Goal: Information Seeking & Learning: Learn about a topic

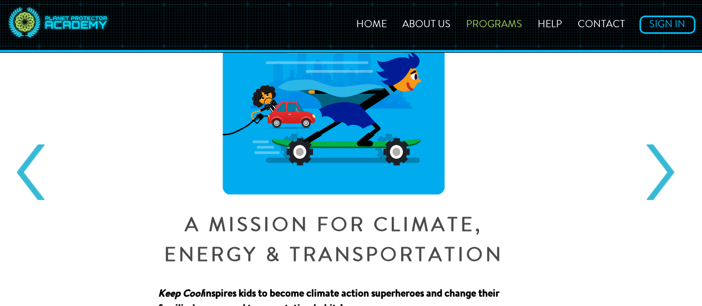
scroll to position [138, 0]
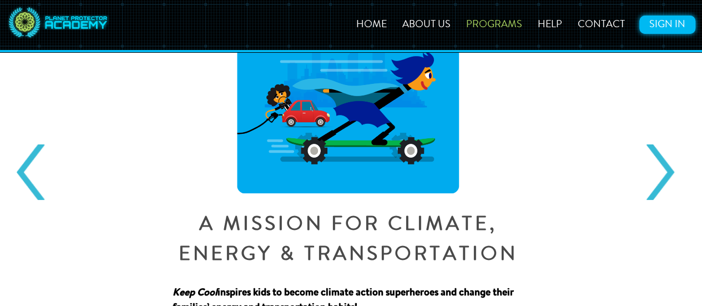
click at [657, 18] on link "Sign In" at bounding box center [668, 25] width 56 height 18
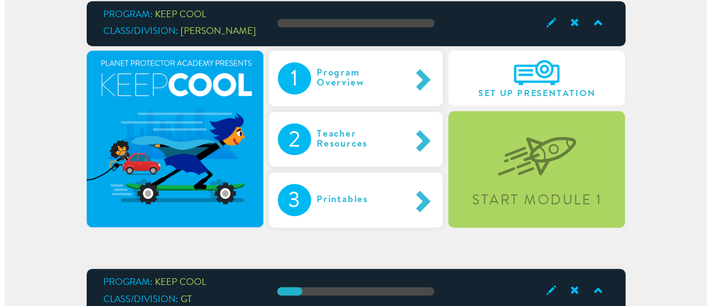
scroll to position [360, 0]
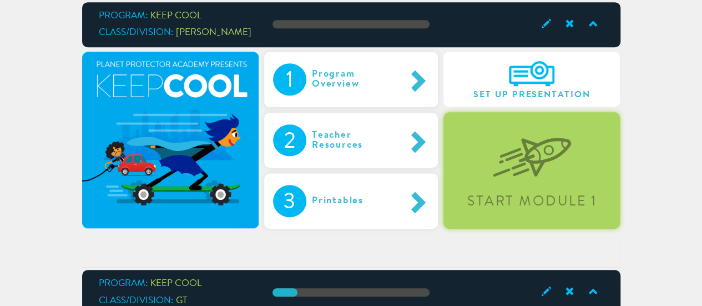
click at [531, 182] on div "Start Module 1" at bounding box center [532, 170] width 177 height 116
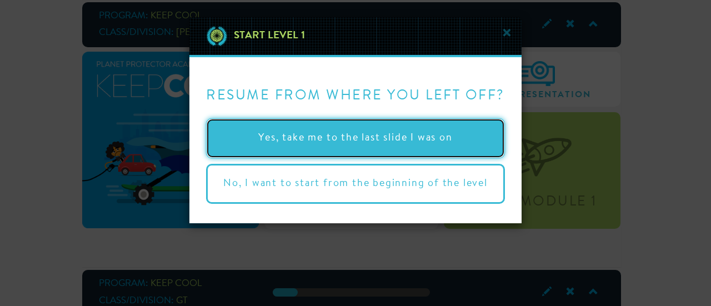
click at [411, 133] on button "Yes, take me to the last slide I was on" at bounding box center [355, 138] width 299 height 40
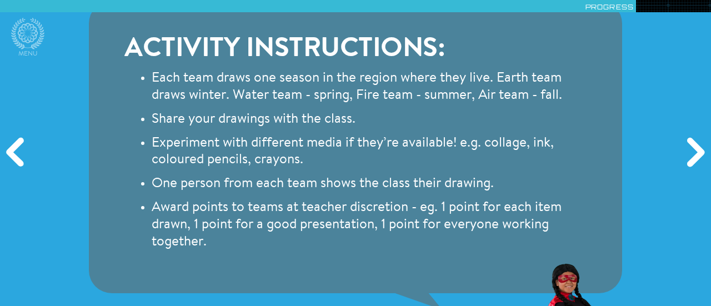
click at [688, 149] on div "Next" at bounding box center [694, 153] width 34 height 92
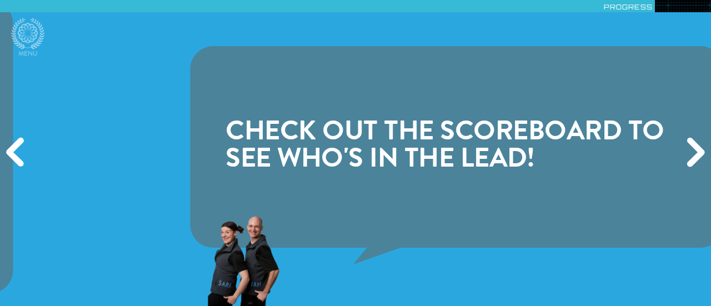
click at [688, 149] on div "Next" at bounding box center [694, 153] width 34 height 92
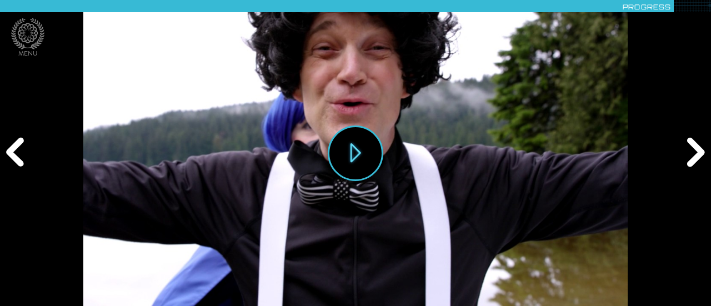
click at [688, 149] on div "Next" at bounding box center [694, 153] width 34 height 92
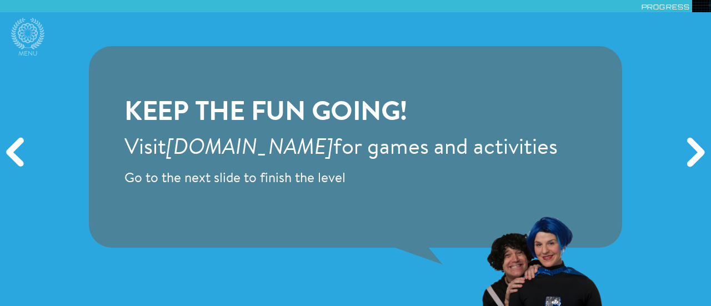
click at [688, 149] on div "Next" at bounding box center [694, 153] width 34 height 92
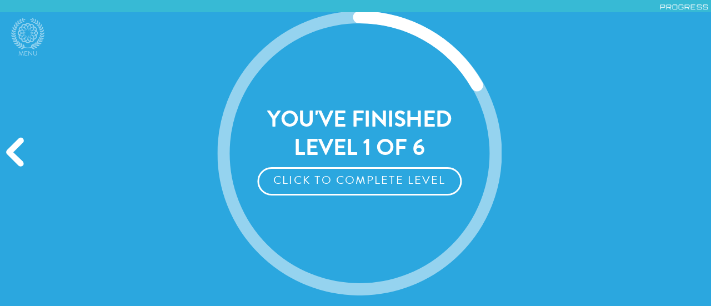
click at [688, 149] on div "Next" at bounding box center [694, 153] width 34 height 92
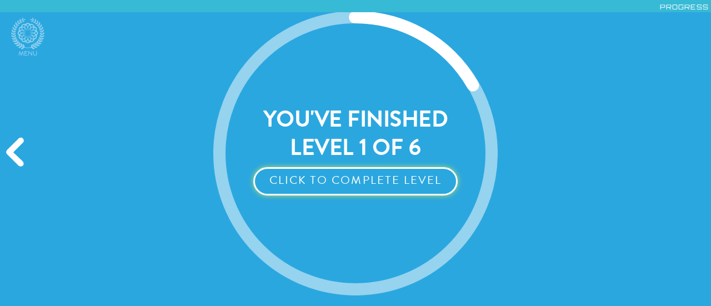
click at [412, 183] on button "Click to Complete Level" at bounding box center [355, 181] width 204 height 28
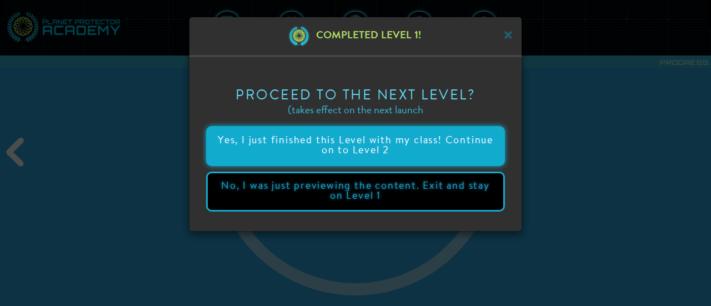
click at [444, 159] on button "Yes, I just finished this Level with my class! Continue on to Level 2" at bounding box center [355, 146] width 299 height 40
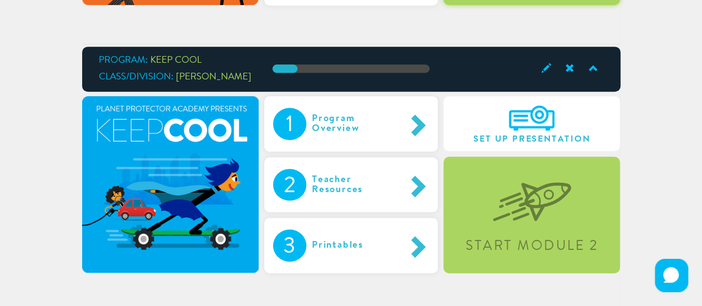
scroll to position [315, 0]
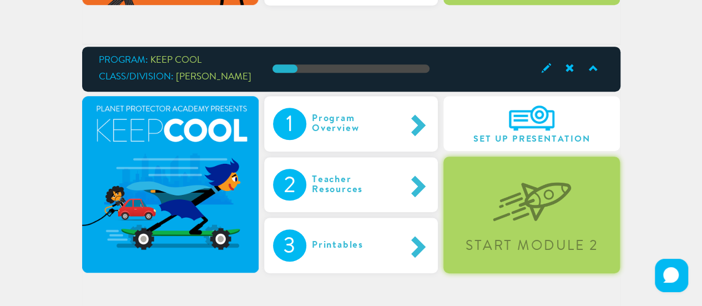
click at [524, 224] on div "Start Module 2" at bounding box center [532, 215] width 177 height 116
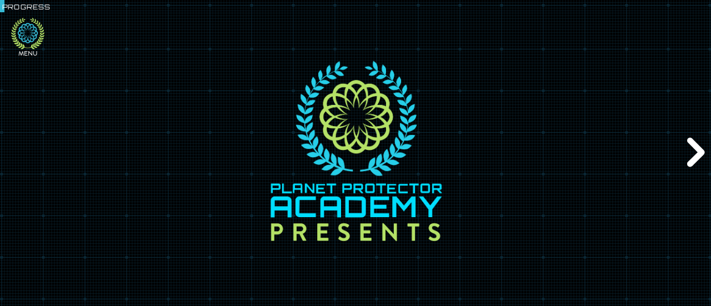
click at [27, 32] on icon at bounding box center [27, 34] width 33 height 32
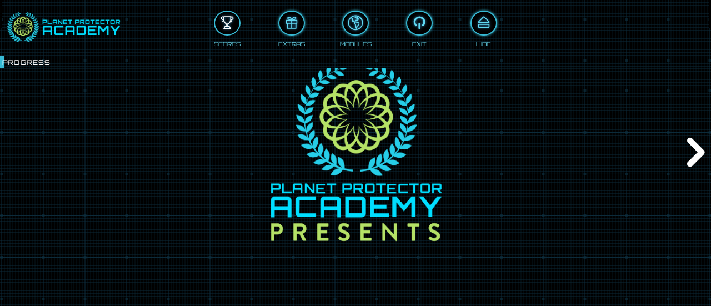
click at [224, 21] on div at bounding box center [227, 23] width 24 height 18
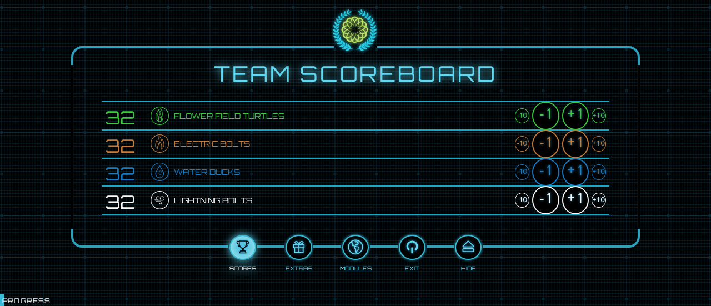
click at [575, 116] on div "+1" at bounding box center [575, 116] width 27 height 28
click at [573, 144] on div "+1" at bounding box center [575, 144] width 27 height 28
click at [575, 170] on div "+1" at bounding box center [575, 172] width 27 height 28
click at [572, 202] on div "+1" at bounding box center [575, 200] width 27 height 28
click at [470, 246] on div at bounding box center [468, 247] width 24 height 18
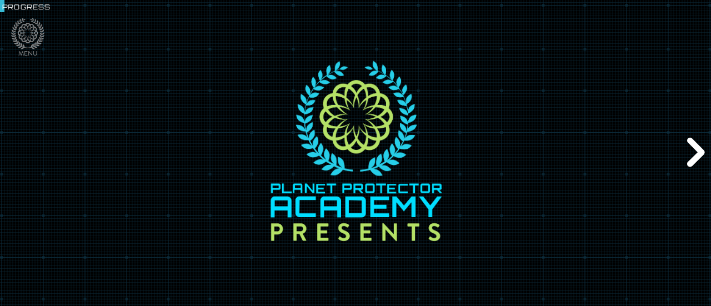
click at [694, 145] on div "Next" at bounding box center [694, 153] width 34 height 92
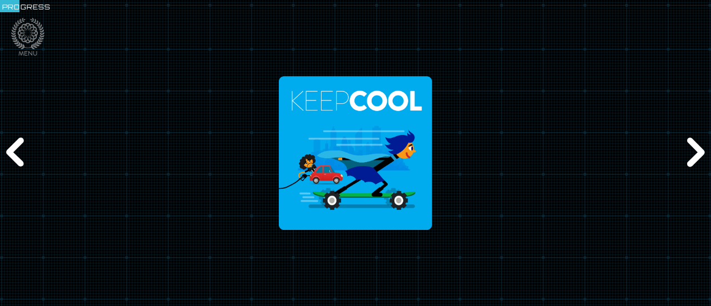
click at [694, 145] on div "Next" at bounding box center [694, 153] width 34 height 92
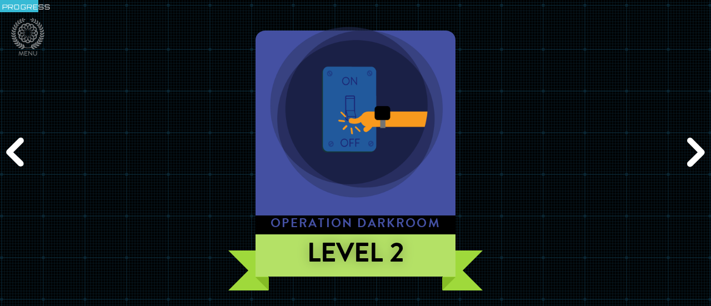
click at [689, 152] on div "Next" at bounding box center [694, 153] width 34 height 92
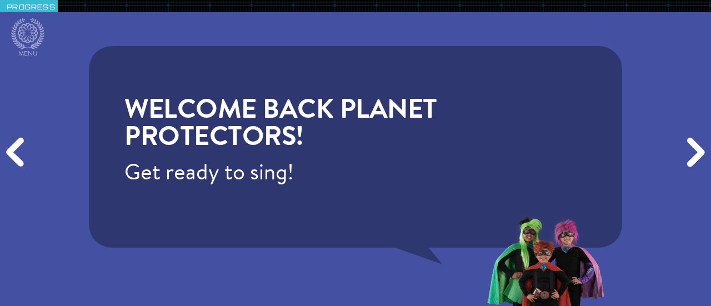
click at [689, 152] on div "Next" at bounding box center [694, 153] width 34 height 92
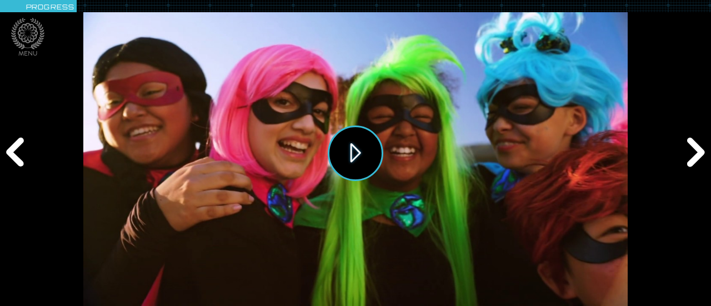
click at [353, 145] on button "Play" at bounding box center [356, 153] width 56 height 56
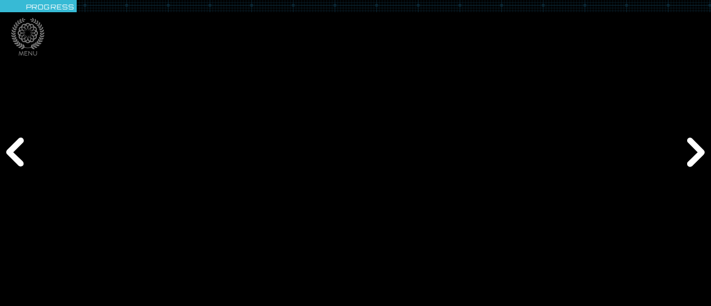
click at [661, 88] on div "Play" at bounding box center [355, 153] width 711 height 306
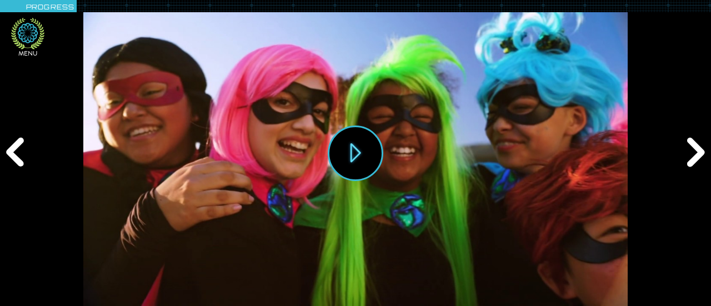
click at [27, 28] on icon at bounding box center [28, 33] width 20 height 20
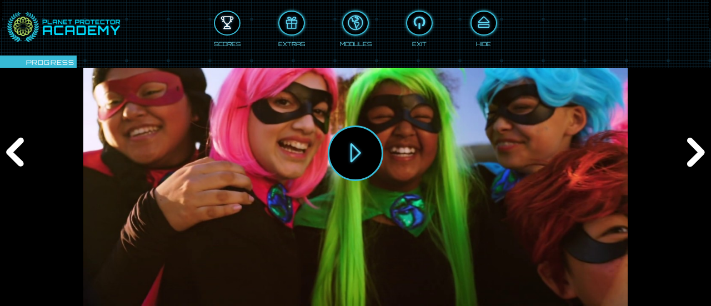
click at [217, 18] on div at bounding box center [227, 23] width 24 height 18
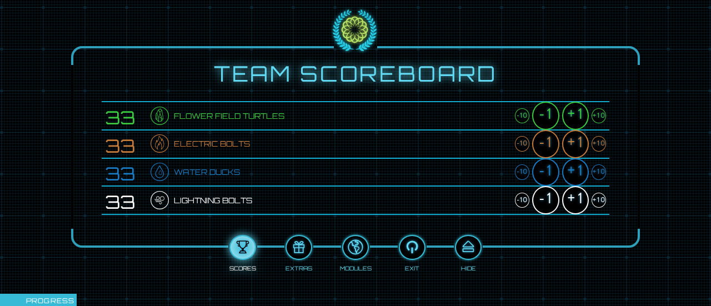
click at [573, 113] on div "+1" at bounding box center [575, 116] width 27 height 28
click at [578, 143] on div "+1" at bounding box center [575, 144] width 27 height 28
click at [581, 167] on div "+1" at bounding box center [575, 172] width 27 height 28
click at [580, 194] on div "+1" at bounding box center [575, 200] width 27 height 28
click at [471, 249] on div at bounding box center [468, 247] width 24 height 18
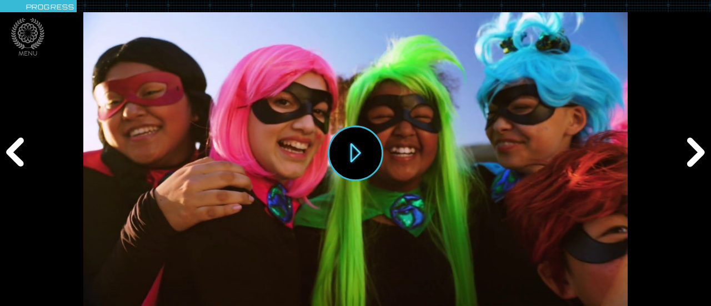
click at [694, 145] on div "Next" at bounding box center [694, 153] width 34 height 92
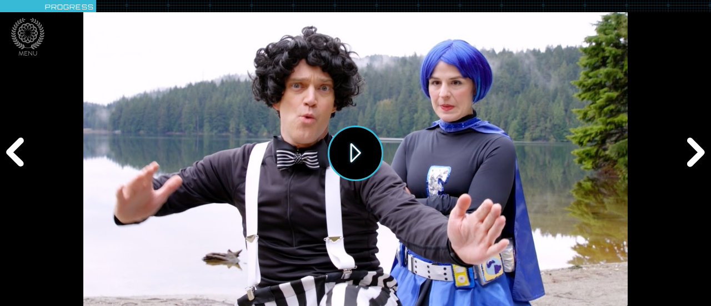
click at [354, 145] on button "Play" at bounding box center [356, 153] width 56 height 56
click at [693, 154] on div "Next" at bounding box center [694, 153] width 34 height 92
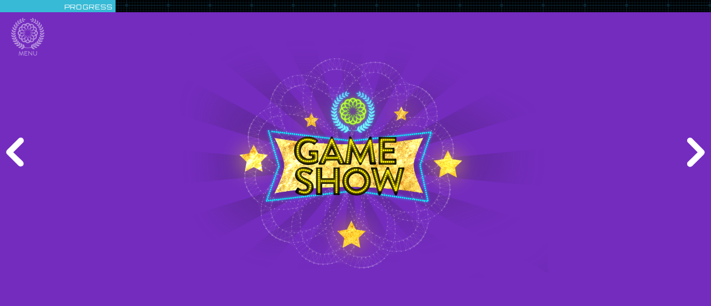
click at [693, 154] on div "Next" at bounding box center [694, 153] width 34 height 92
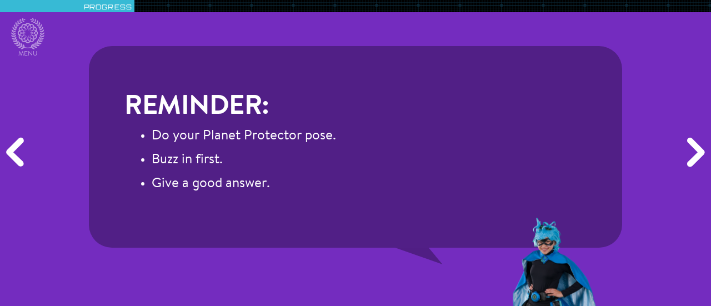
click at [693, 155] on div "Next" at bounding box center [694, 153] width 34 height 92
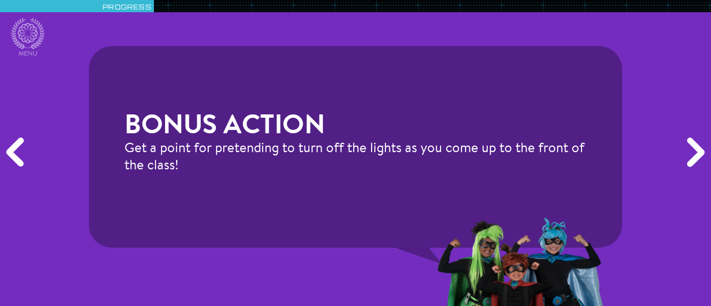
click at [693, 155] on div "Next" at bounding box center [694, 153] width 34 height 92
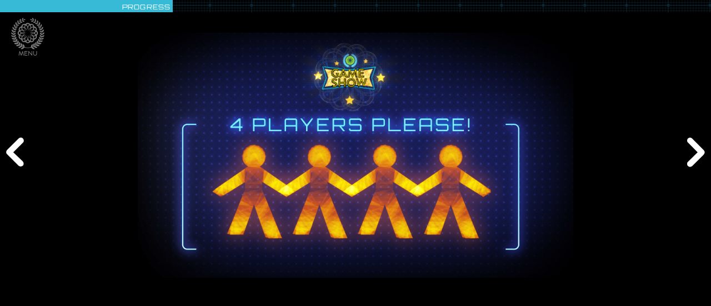
click at [693, 155] on div "Next" at bounding box center [694, 153] width 34 height 92
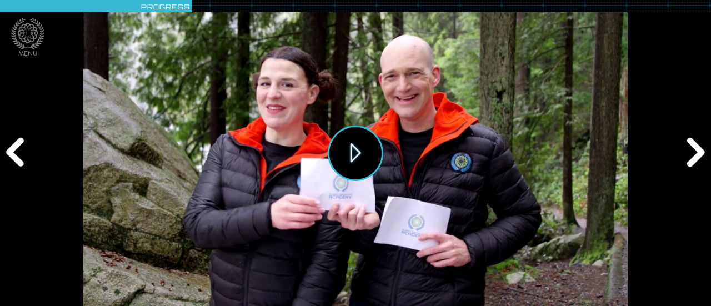
click at [364, 145] on button "Play" at bounding box center [356, 153] width 56 height 56
click at [25, 35] on icon at bounding box center [28, 33] width 20 height 20
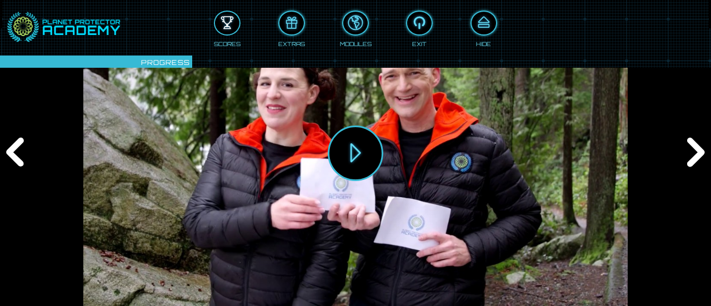
click at [223, 17] on div at bounding box center [227, 23] width 24 height 18
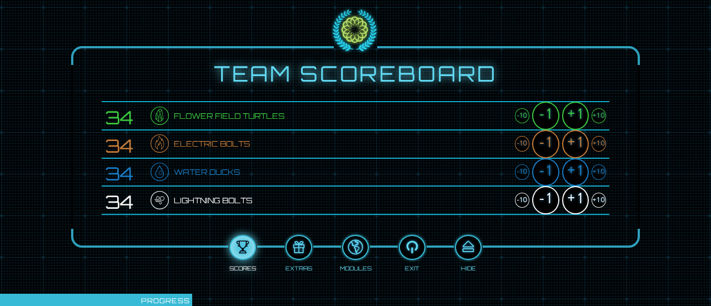
click at [575, 119] on div "+1" at bounding box center [575, 116] width 27 height 28
click at [577, 143] on div "+1" at bounding box center [575, 144] width 27 height 28
click at [581, 168] on div "+1" at bounding box center [575, 172] width 27 height 28
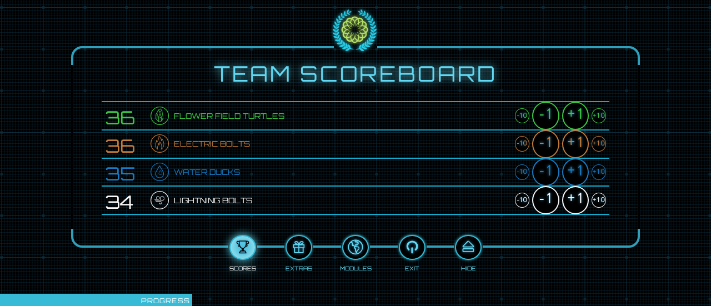
click at [581, 168] on div "+1" at bounding box center [575, 172] width 27 height 28
click at [578, 196] on div "+1" at bounding box center [575, 200] width 27 height 28
click at [473, 247] on div at bounding box center [468, 247] width 24 height 18
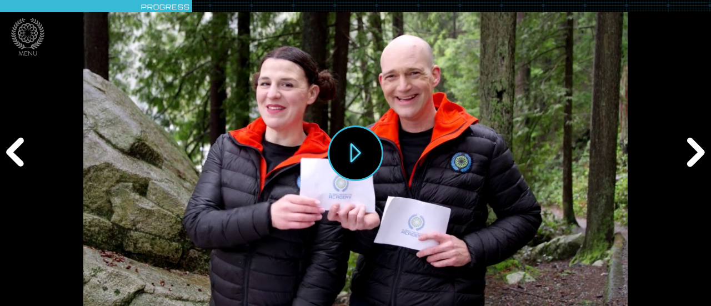
click at [687, 158] on div "Next" at bounding box center [694, 153] width 34 height 92
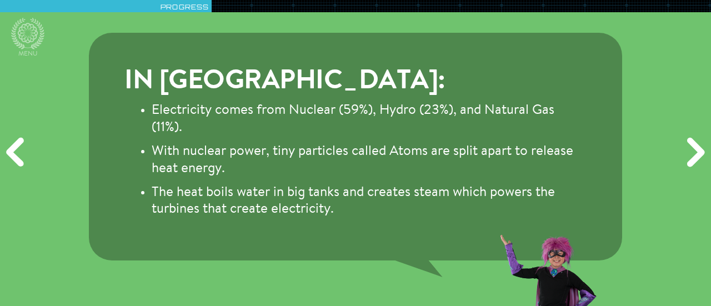
click at [692, 143] on div "Next" at bounding box center [694, 153] width 34 height 92
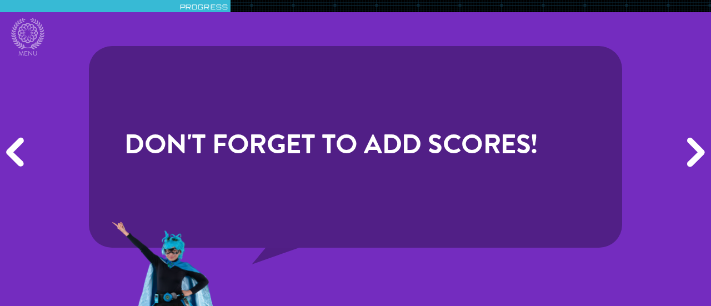
click at [692, 144] on div "Next" at bounding box center [694, 153] width 34 height 92
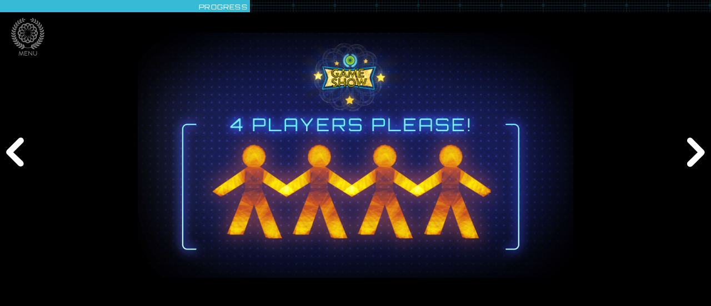
click at [692, 144] on div "Next" at bounding box center [694, 153] width 34 height 92
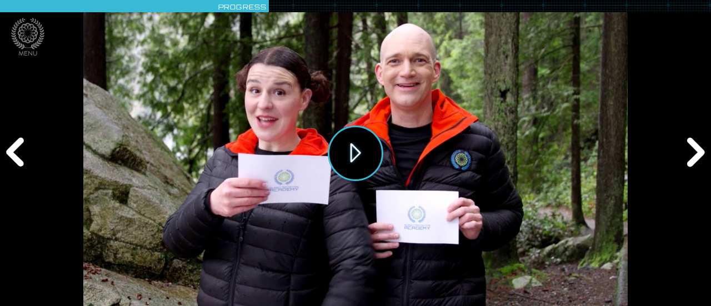
click at [356, 150] on button "Play" at bounding box center [356, 153] width 56 height 56
click at [31, 36] on icon at bounding box center [27, 34] width 33 height 32
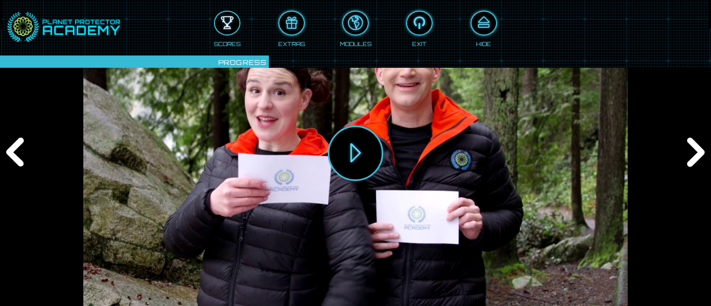
click at [233, 18] on div at bounding box center [227, 23] width 24 height 18
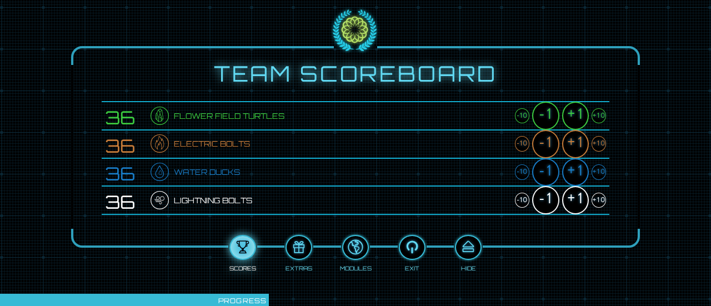
click at [583, 113] on div "+1" at bounding box center [575, 116] width 27 height 28
click at [580, 138] on div "+1" at bounding box center [575, 144] width 27 height 28
click at [576, 169] on div "+1" at bounding box center [575, 172] width 27 height 28
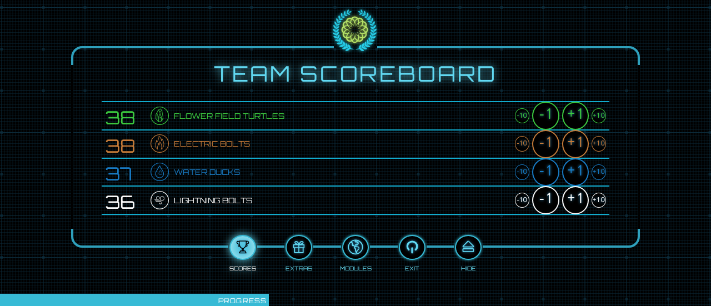
click at [576, 169] on div "+1" at bounding box center [575, 172] width 27 height 28
click at [573, 197] on div "+1" at bounding box center [575, 200] width 27 height 28
click at [572, 197] on div "+1" at bounding box center [575, 200] width 27 height 28
click at [472, 244] on div at bounding box center [468, 247] width 24 height 18
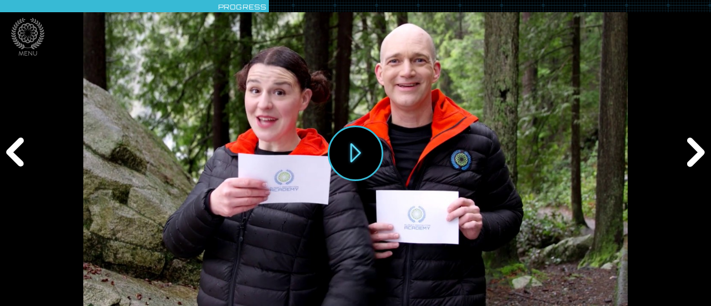
click at [689, 152] on div "Next" at bounding box center [694, 153] width 34 height 92
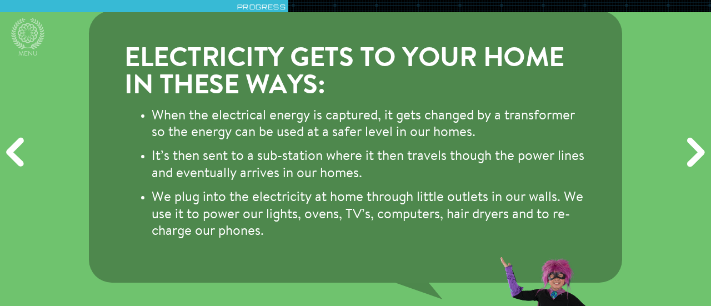
click at [688, 150] on div "Next" at bounding box center [694, 153] width 34 height 92
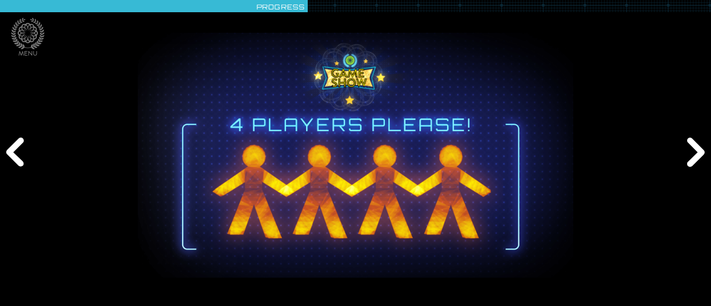
click at [688, 150] on div "Next" at bounding box center [694, 153] width 34 height 92
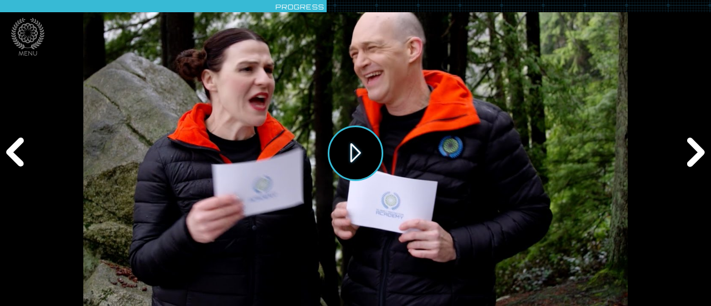
click at [358, 158] on button "Play" at bounding box center [356, 153] width 56 height 56
click at [26, 35] on icon at bounding box center [27, 34] width 33 height 32
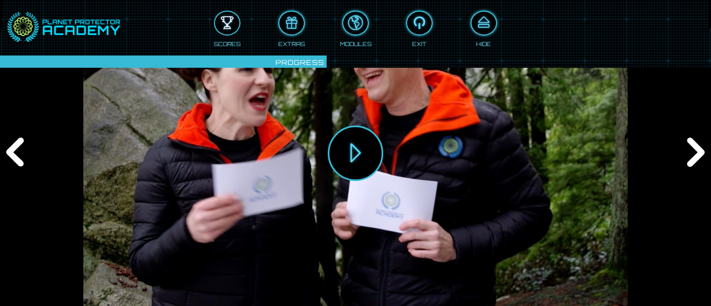
click at [219, 22] on div at bounding box center [227, 23] width 24 height 18
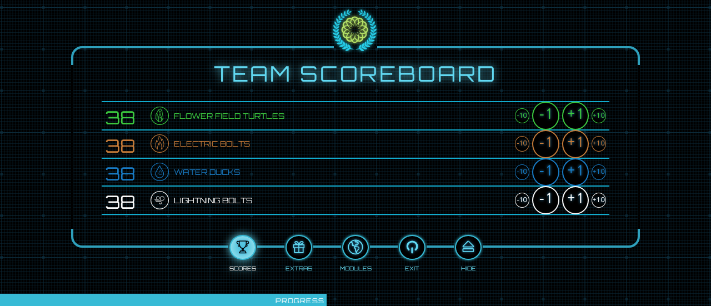
click at [572, 115] on div "+1" at bounding box center [575, 116] width 27 height 28
click at [574, 139] on div "+1" at bounding box center [575, 144] width 27 height 28
click at [575, 164] on div "+1" at bounding box center [575, 172] width 27 height 28
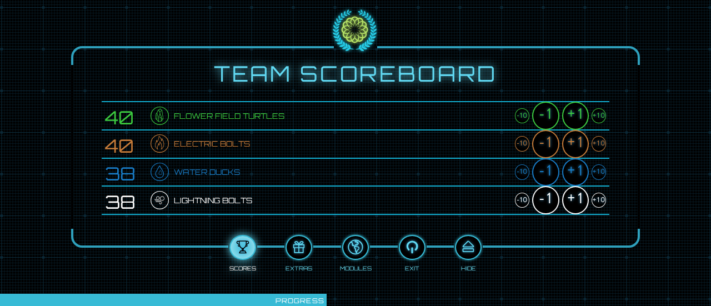
click at [575, 164] on div "+1" at bounding box center [575, 172] width 27 height 28
click at [575, 192] on div "+1" at bounding box center [575, 200] width 27 height 28
click at [475, 245] on div at bounding box center [468, 247] width 24 height 18
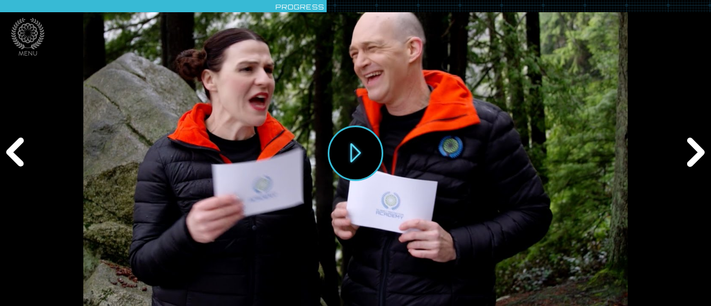
click at [690, 158] on div "Next" at bounding box center [694, 153] width 34 height 92
